Goal: Information Seeking & Learning: Learn about a topic

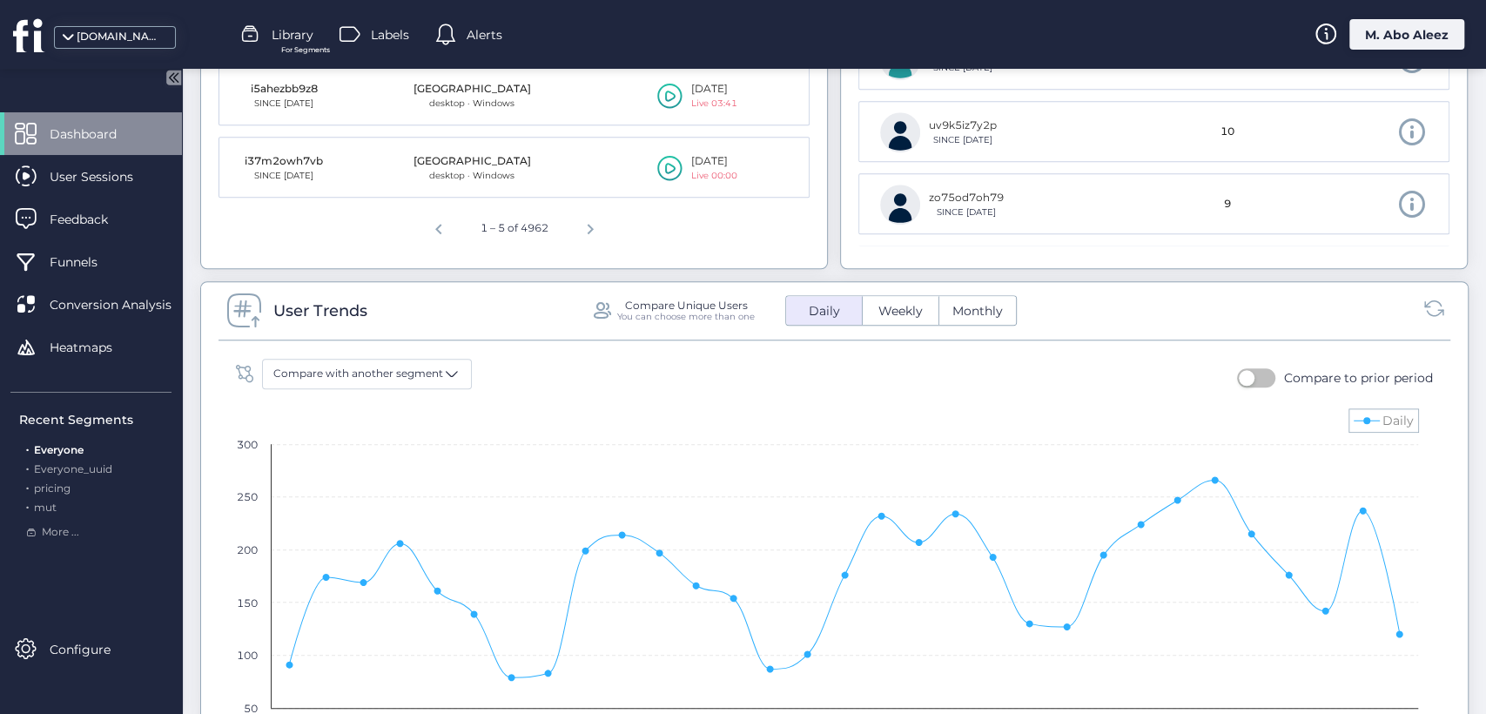
scroll to position [1161, 0]
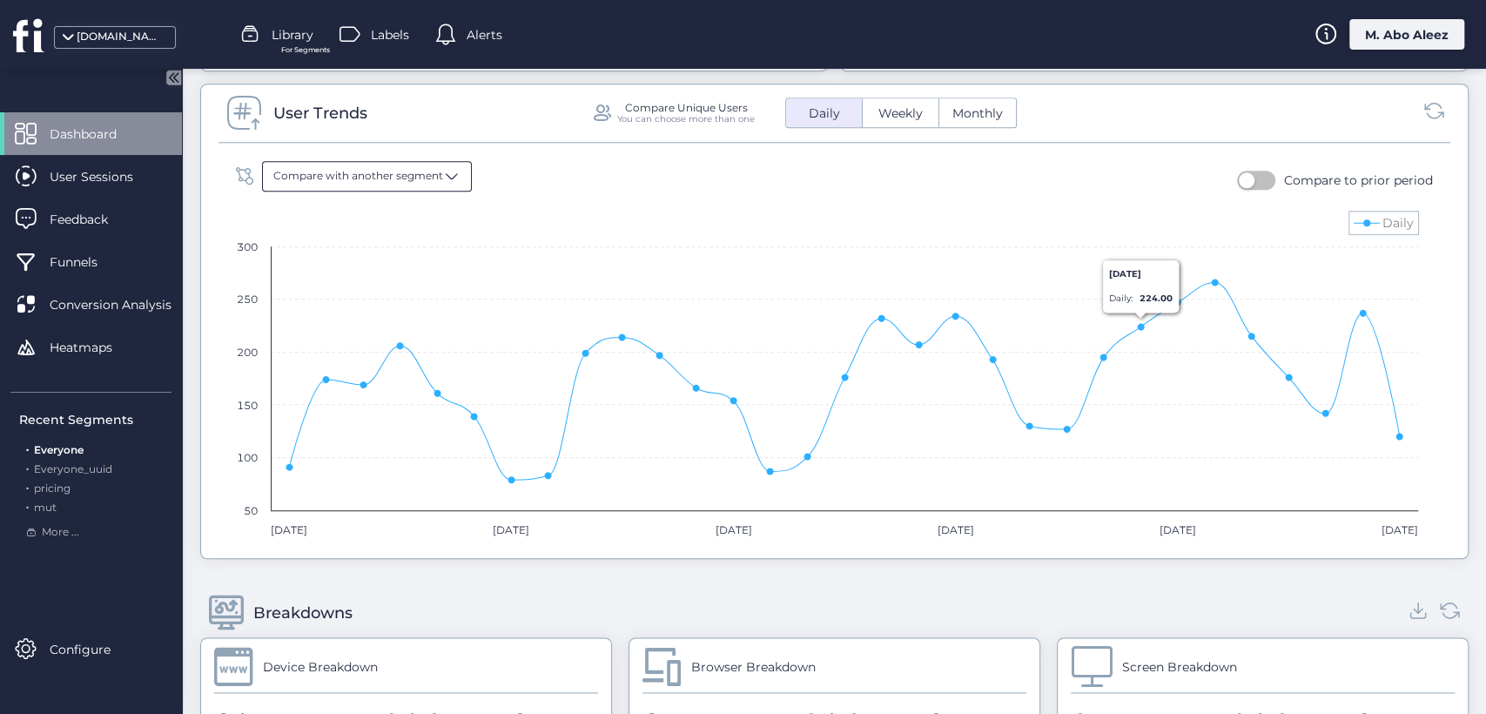
click at [418, 176] on span "Compare with another segment" at bounding box center [358, 176] width 170 height 17
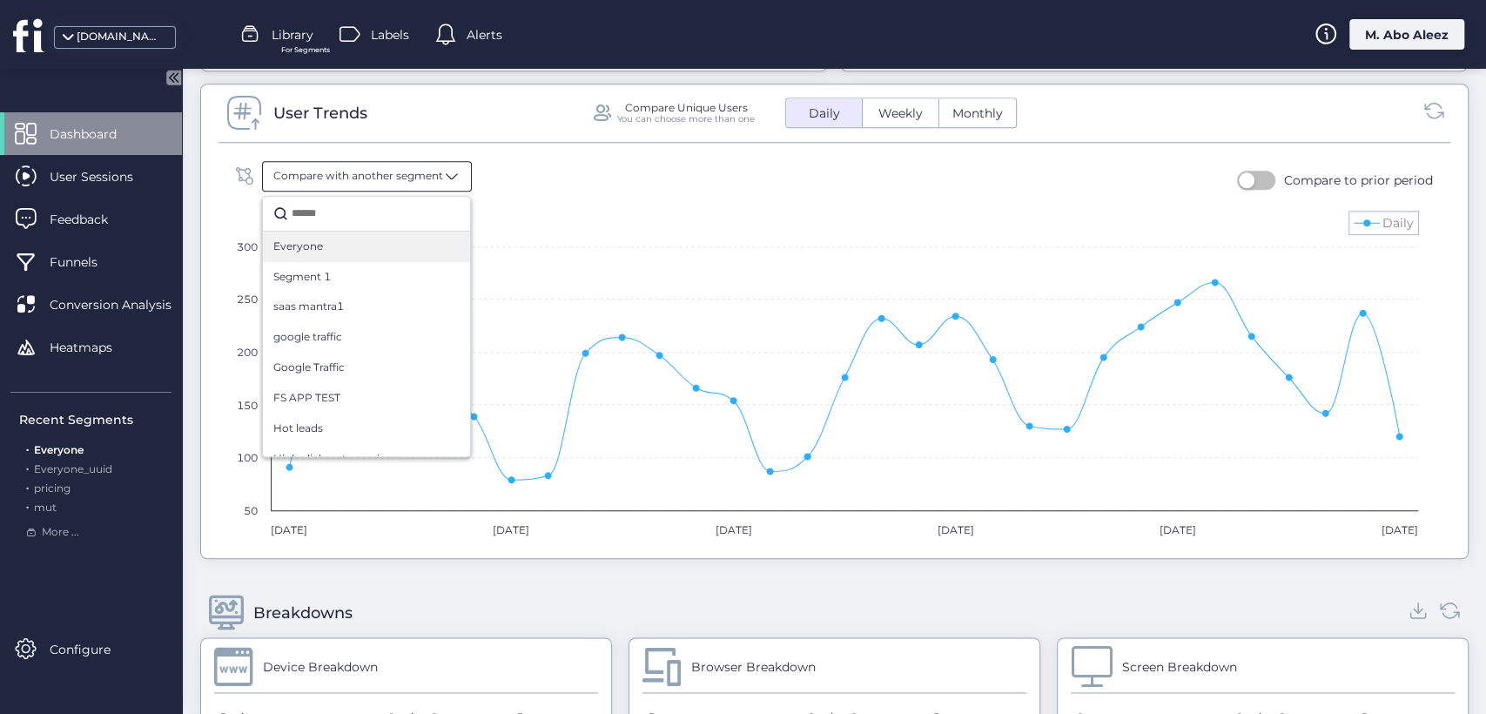
click at [391, 239] on div "Everyone" at bounding box center [366, 247] width 186 height 17
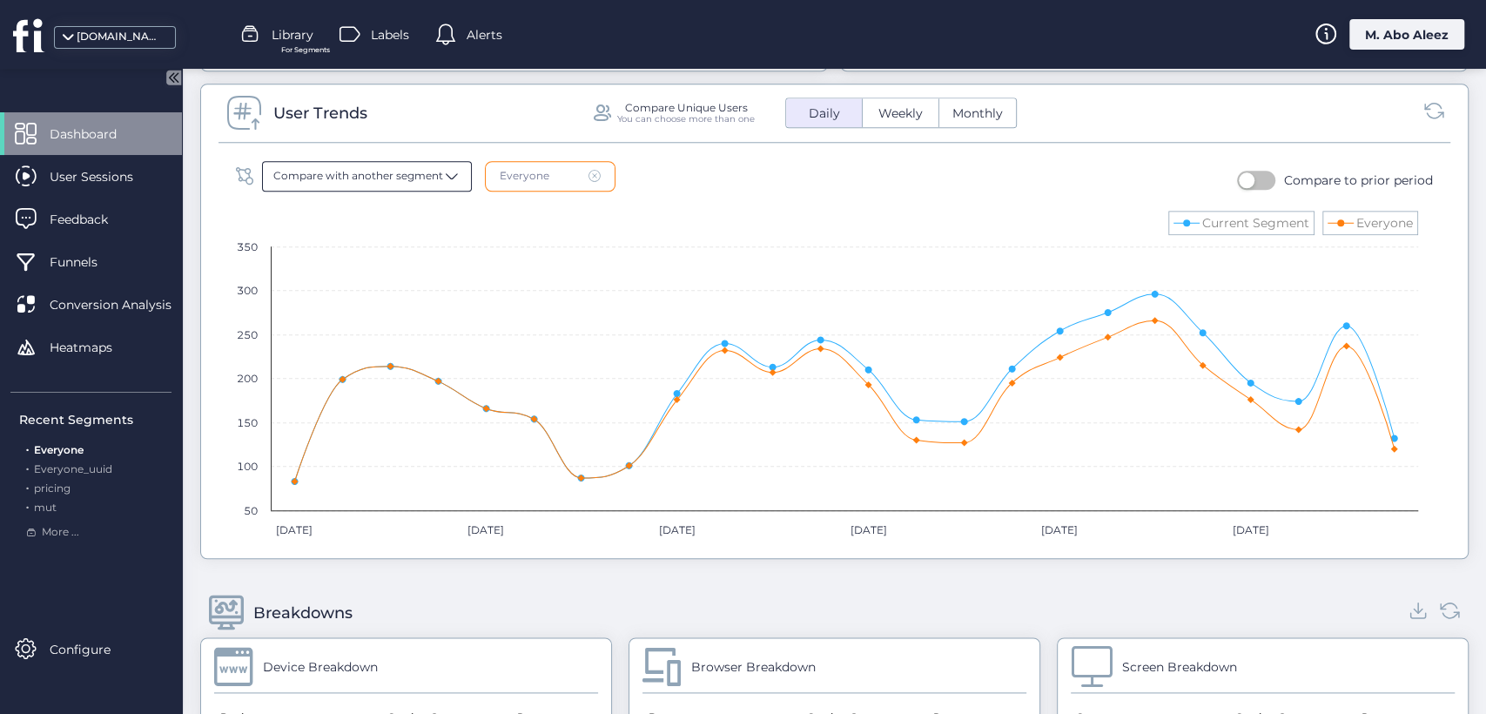
click at [434, 179] on span "Compare with another segment" at bounding box center [358, 176] width 170 height 17
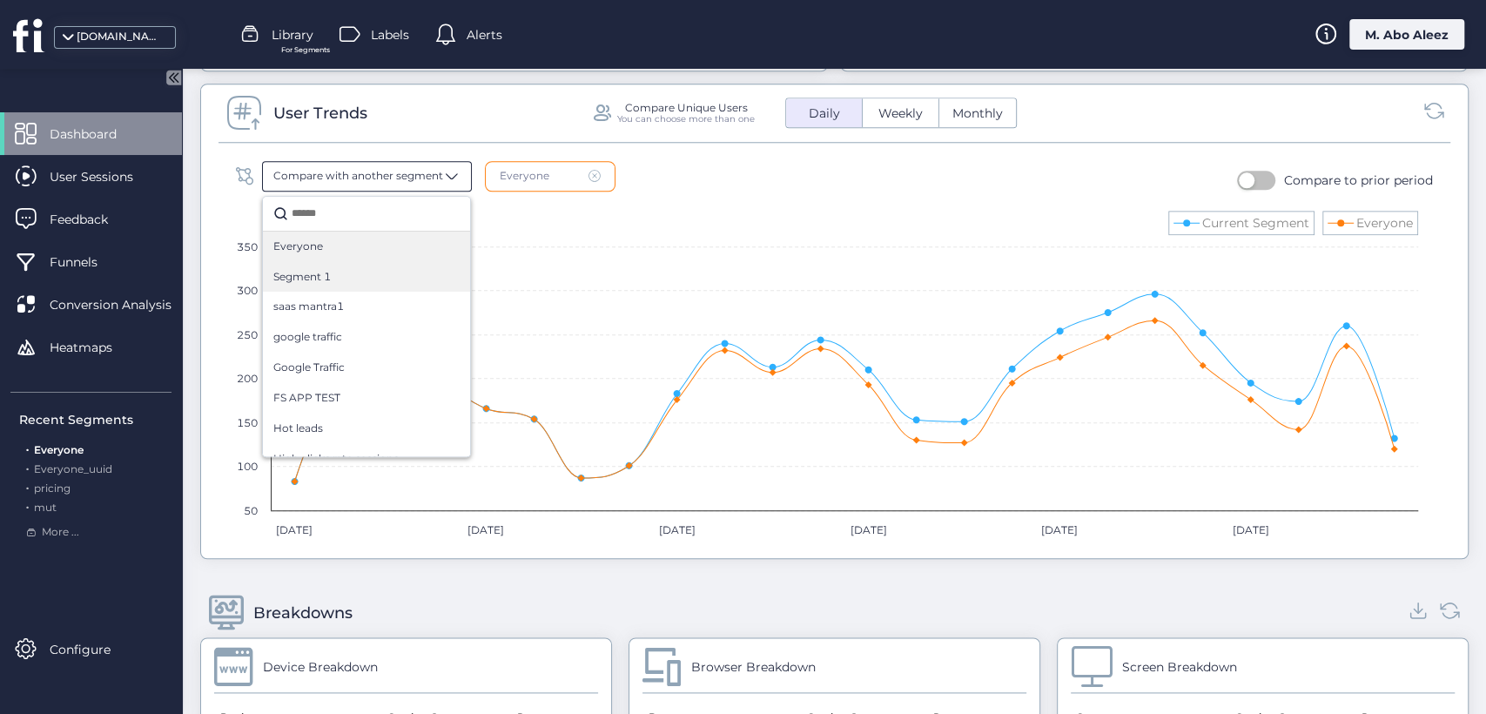
click at [384, 270] on div "Segment 1" at bounding box center [366, 277] width 186 height 17
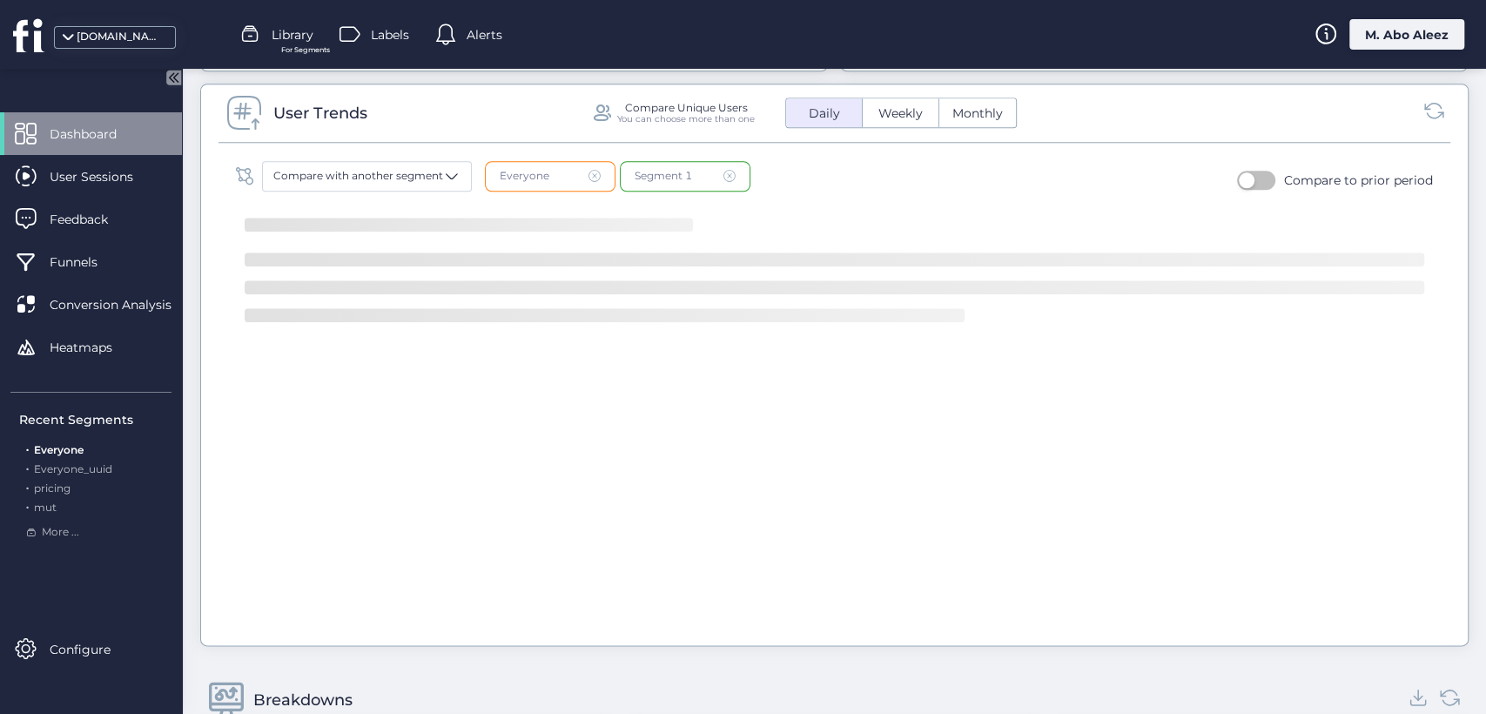
click at [435, 156] on fs-locked-component "Compare with another segment Everyone Segment 1 Compare to prior period" at bounding box center [835, 389] width 1232 height 493
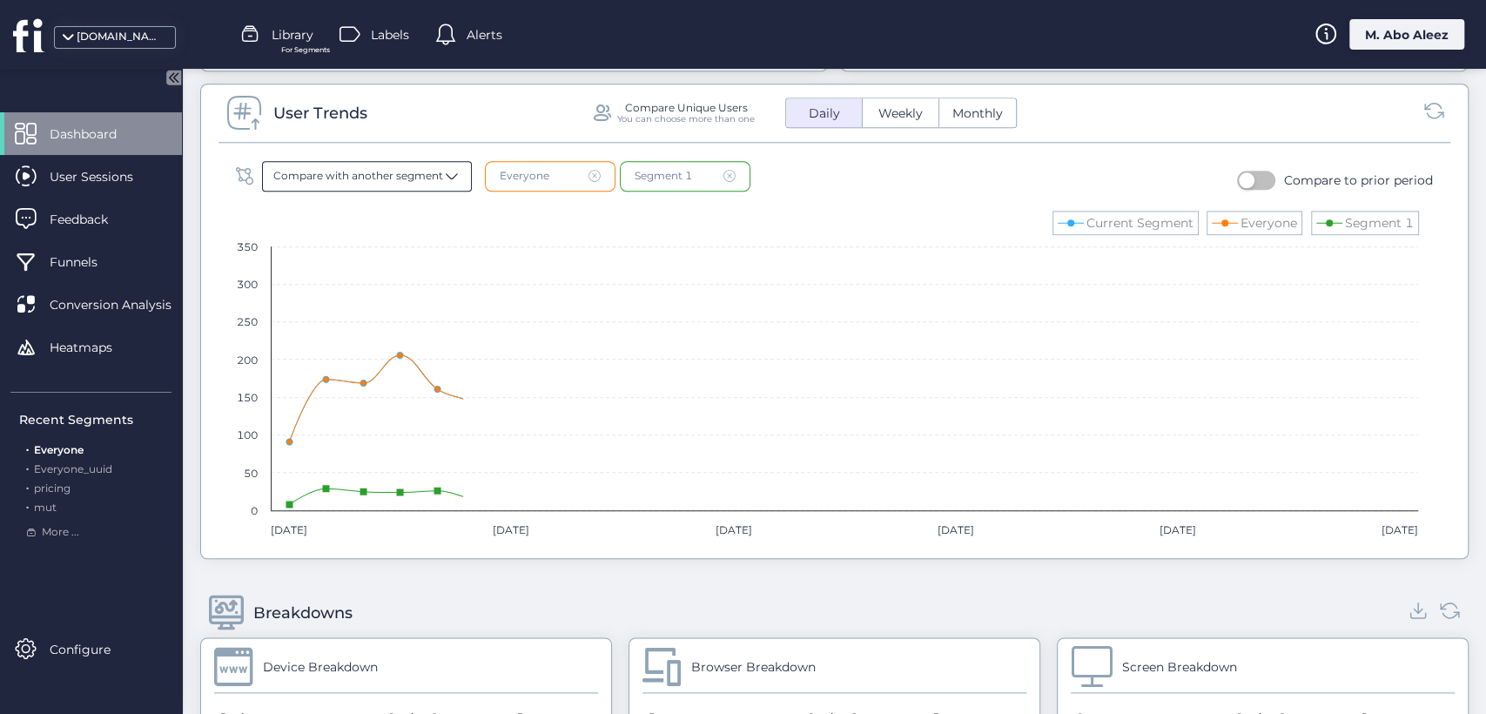
click at [435, 176] on span "Compare with another segment" at bounding box center [358, 176] width 170 height 17
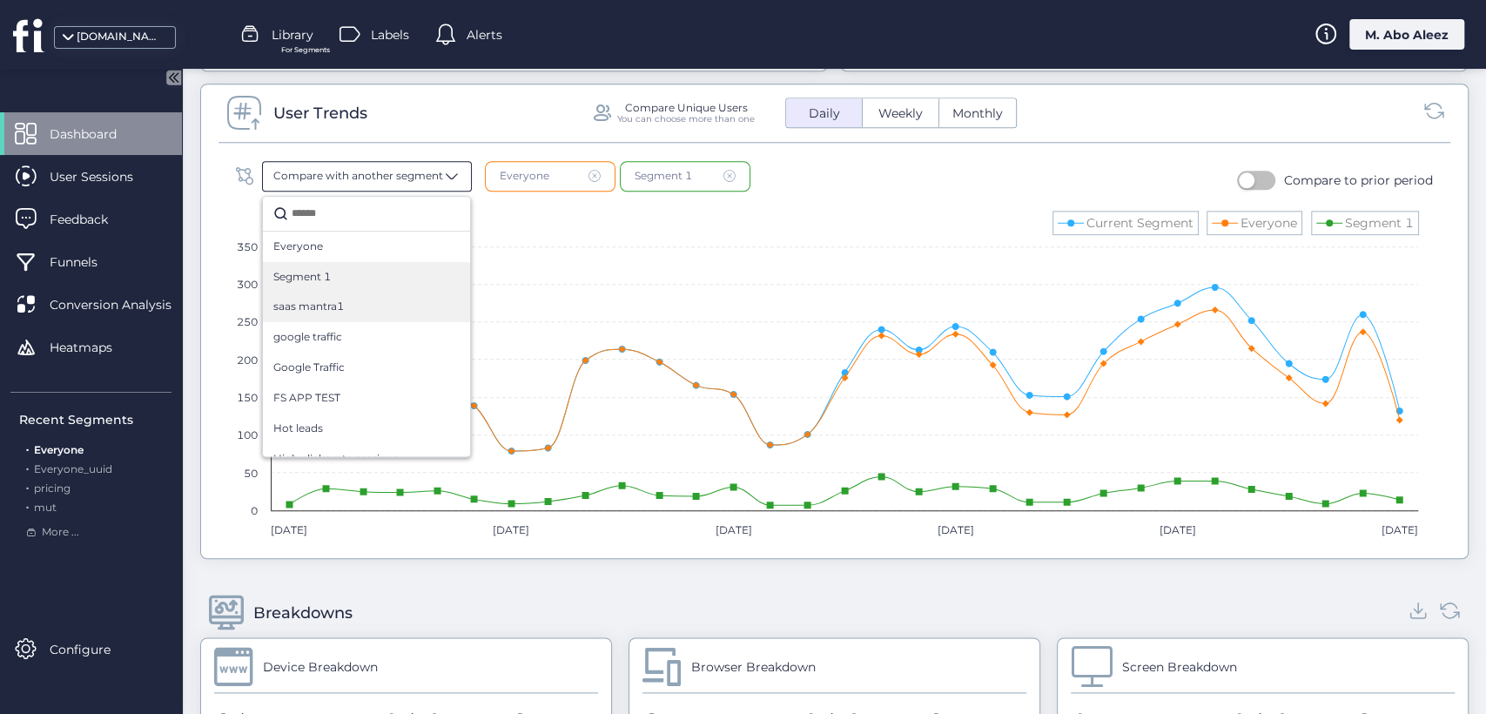
click at [396, 299] on div "saas mantra1" at bounding box center [366, 307] width 186 height 17
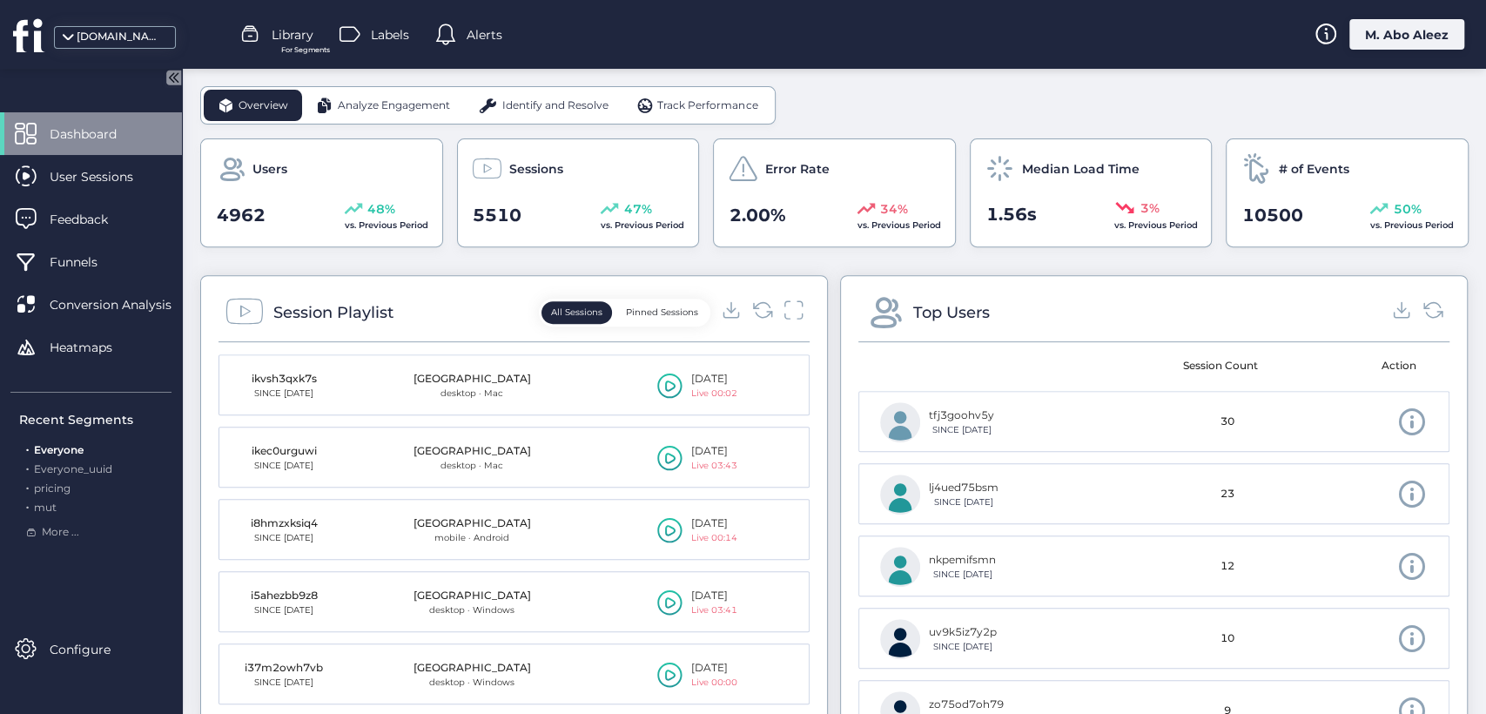
scroll to position [387, 0]
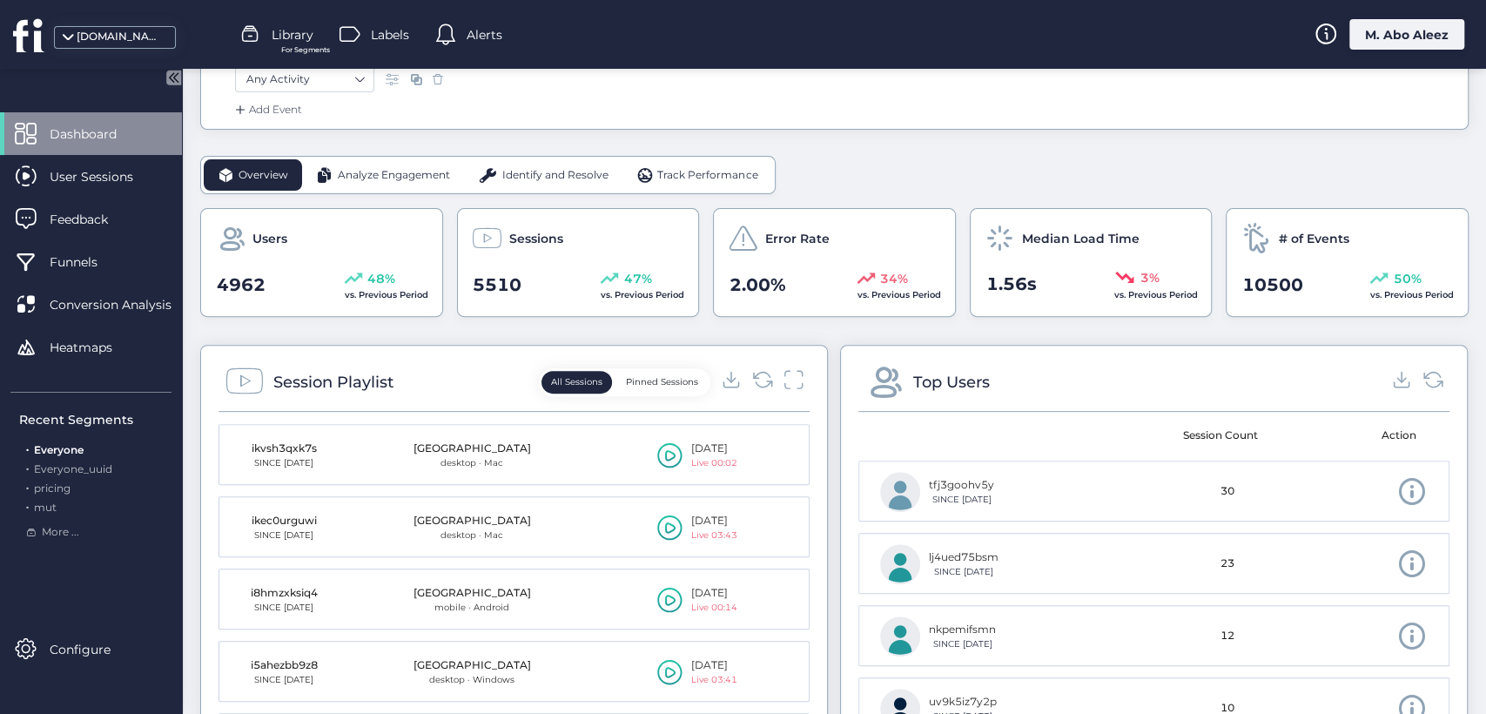
click at [361, 181] on span "Analyze Engagement" at bounding box center [394, 175] width 112 height 17
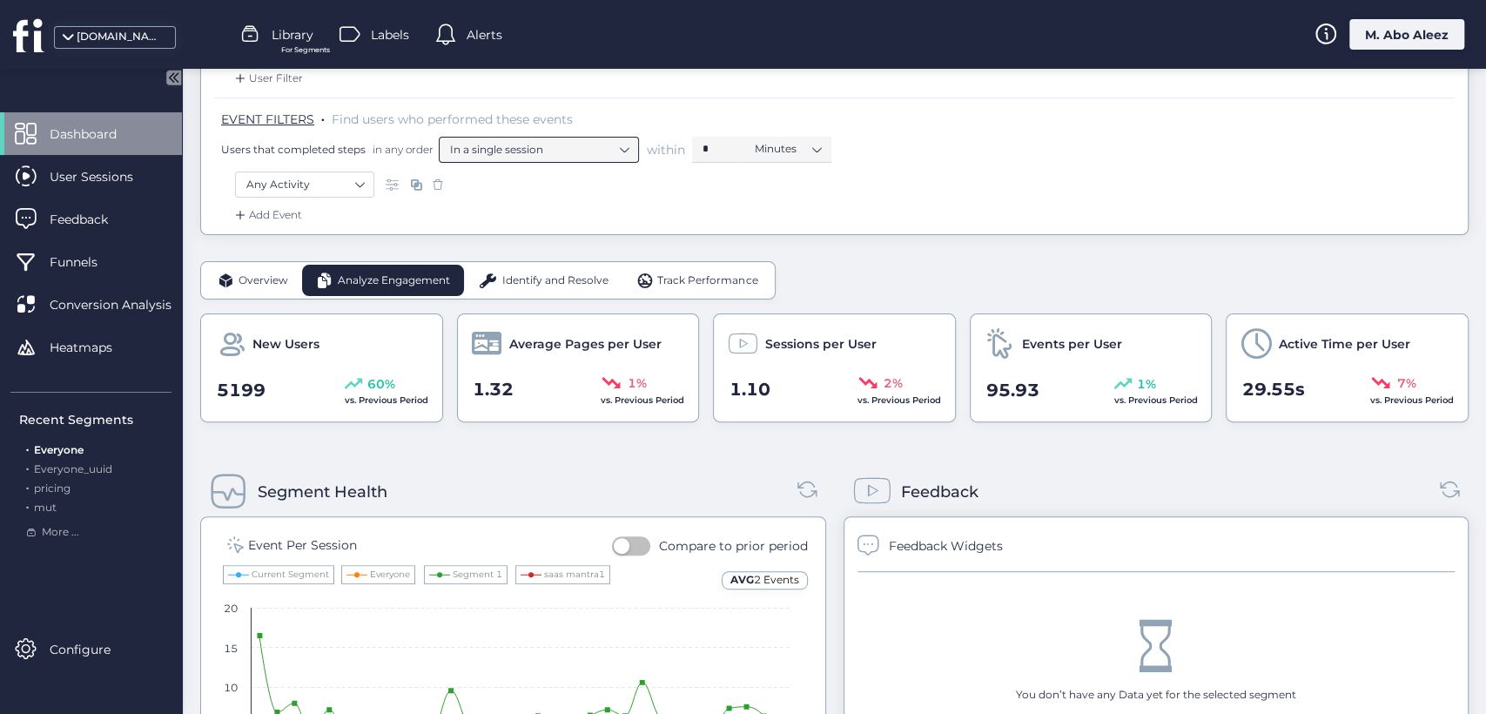
scroll to position [290, 0]
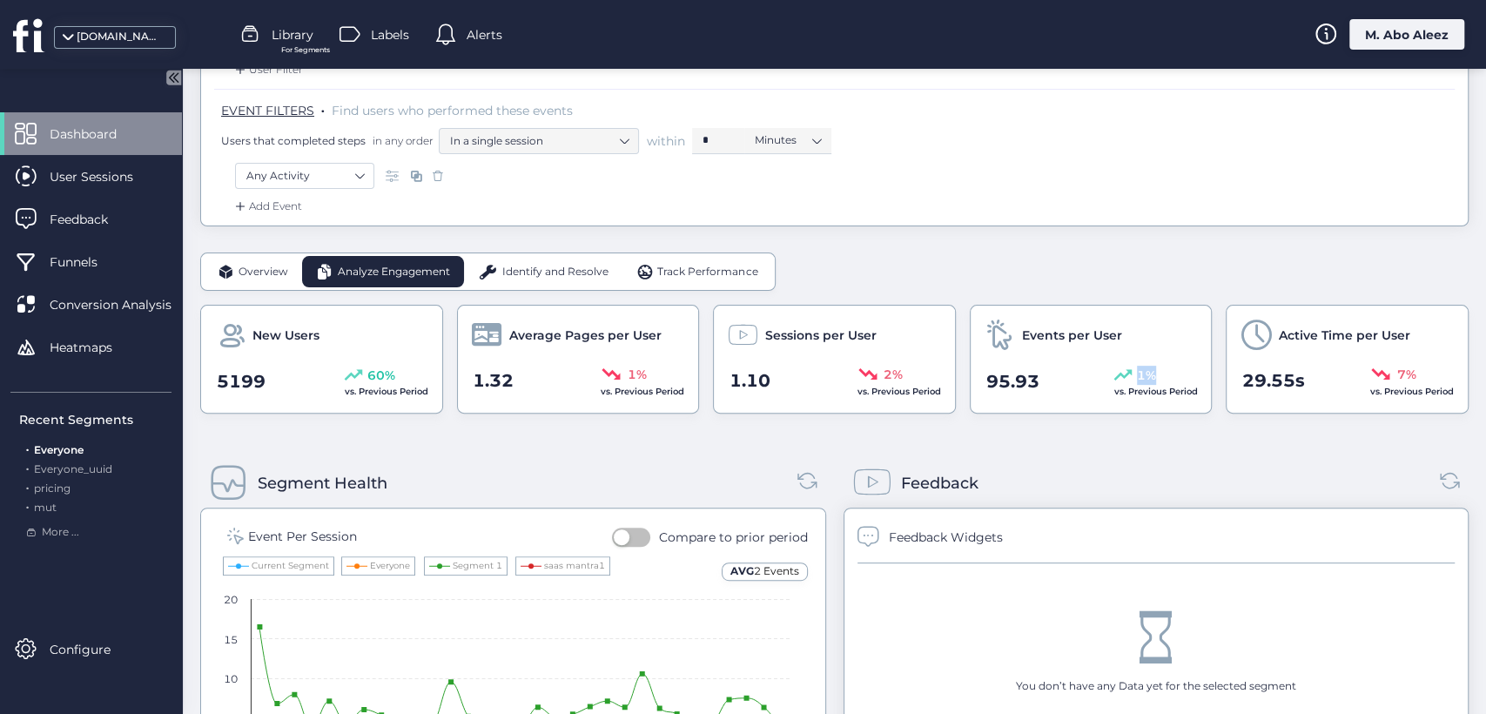
drag, startPoint x: 1109, startPoint y: 371, endPoint x: 1190, endPoint y: 375, distance: 81.1
click at [1190, 375] on div "Events per User 95.93 1% vs. Previous Period" at bounding box center [1091, 359] width 243 height 109
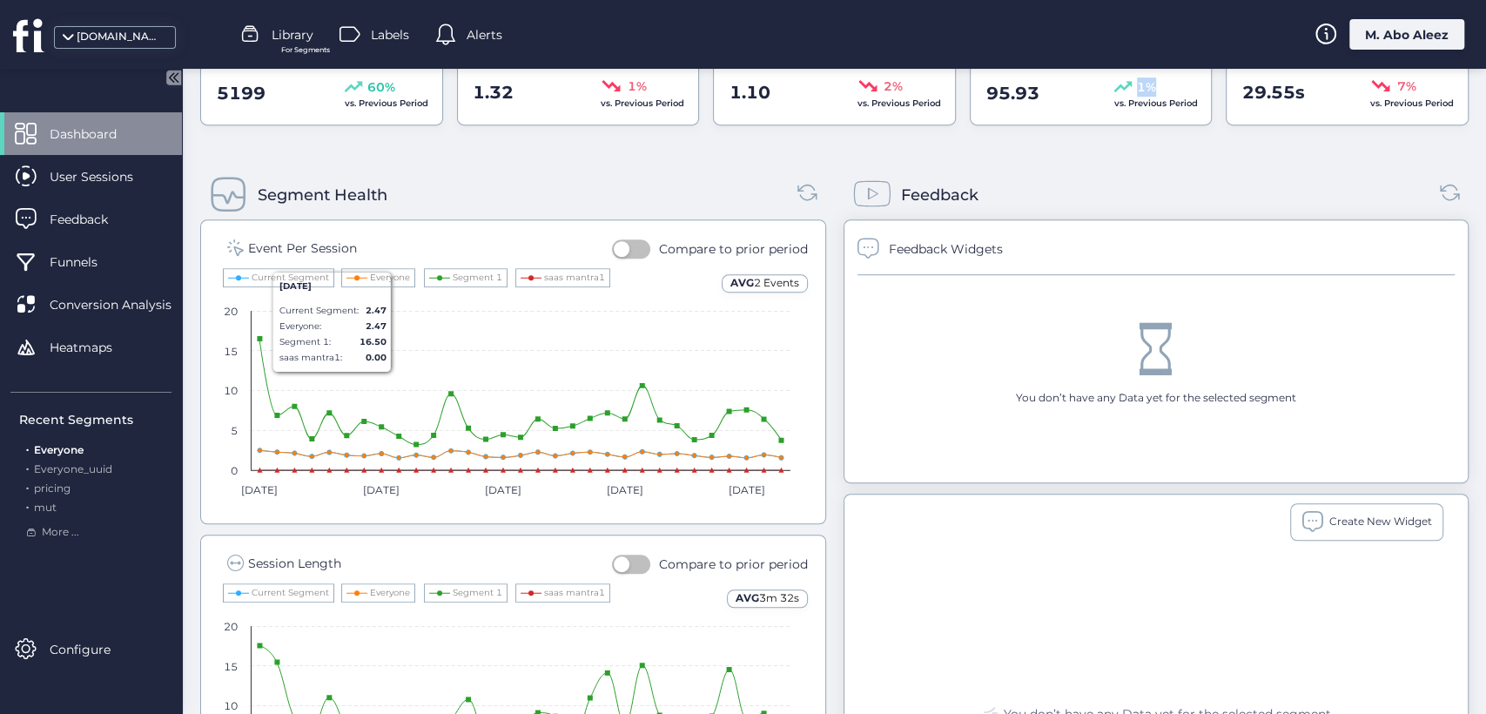
scroll to position [287, 0]
